Goal: Check status: Check status

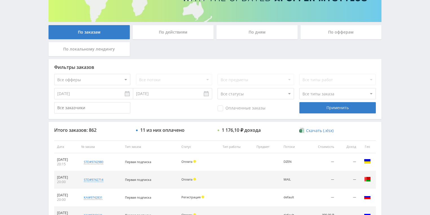
click at [170, 30] on div "По действиям" at bounding box center [173, 32] width 81 height 14
click at [0, 0] on input "По действиям" at bounding box center [0, 0] width 0 height 0
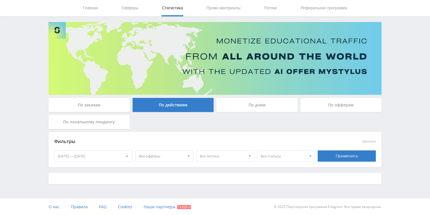
scroll to position [90, 0]
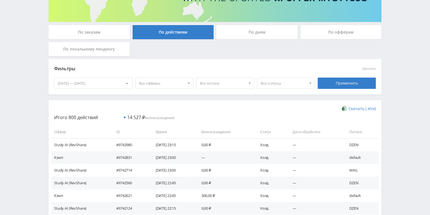
click at [253, 31] on div "По дням" at bounding box center [256, 32] width 81 height 14
click at [0, 0] on input "По дням" at bounding box center [0, 0] width 0 height 0
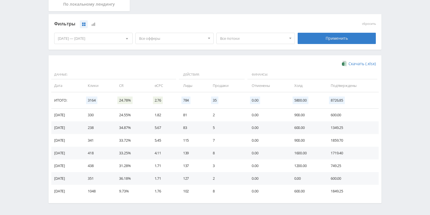
scroll to position [135, 0]
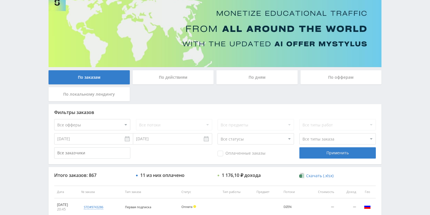
click at [175, 72] on div "По действиям" at bounding box center [173, 77] width 81 height 14
click at [0, 0] on input "По действиям" at bounding box center [0, 0] width 0 height 0
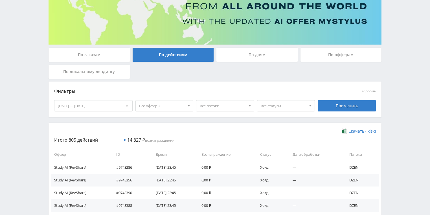
click at [258, 53] on div "По дням" at bounding box center [256, 55] width 81 height 14
click at [0, 0] on input "По дням" at bounding box center [0, 0] width 0 height 0
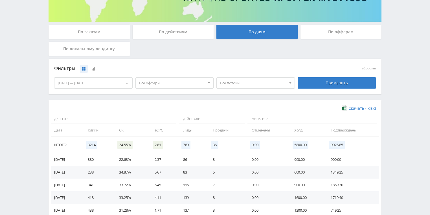
scroll to position [135, 0]
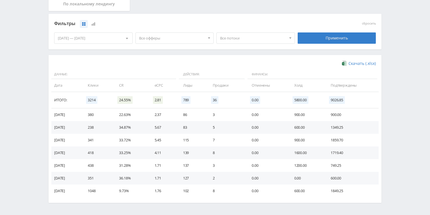
click at [228, 36] on span "Все потоки" at bounding box center [253, 38] width 66 height 11
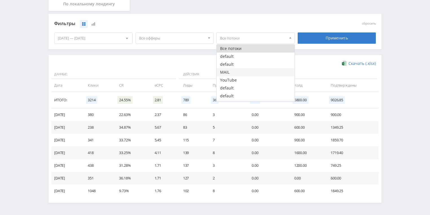
click at [228, 72] on button "MAIL" at bounding box center [256, 72] width 78 height 8
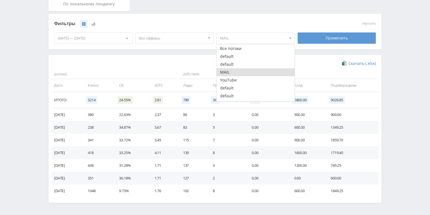
click at [324, 35] on div "Применить" at bounding box center [336, 37] width 78 height 11
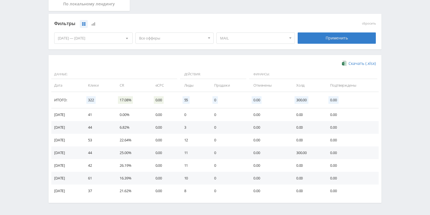
click at [230, 40] on span "MAIL" at bounding box center [253, 38] width 66 height 11
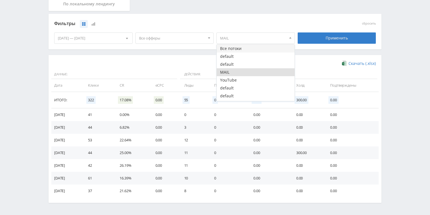
click at [229, 52] on button "Все потоки" at bounding box center [256, 49] width 78 height 8
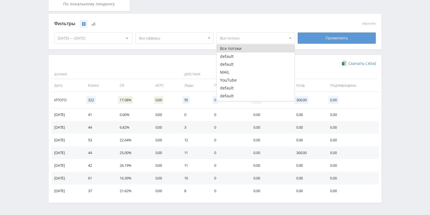
drag, startPoint x: 327, startPoint y: 41, endPoint x: 323, endPoint y: 40, distance: 3.7
click at [327, 41] on div "Применить" at bounding box center [336, 37] width 78 height 11
